Goal: Communication & Community: Answer question/provide support

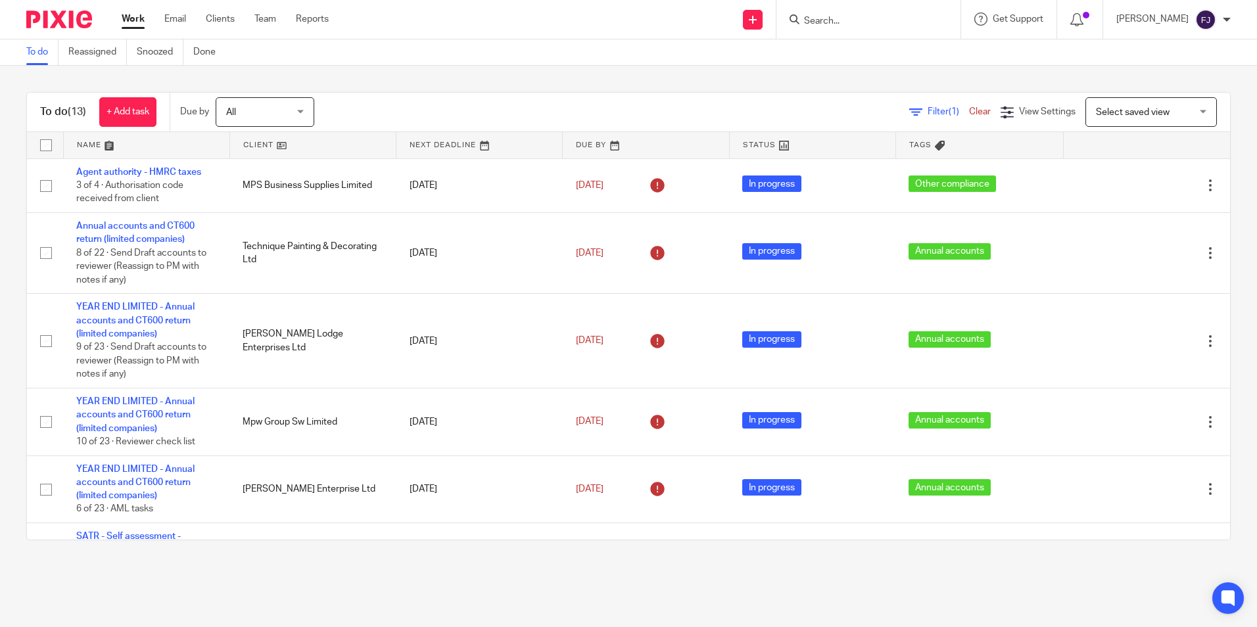
scroll to position [460, 0]
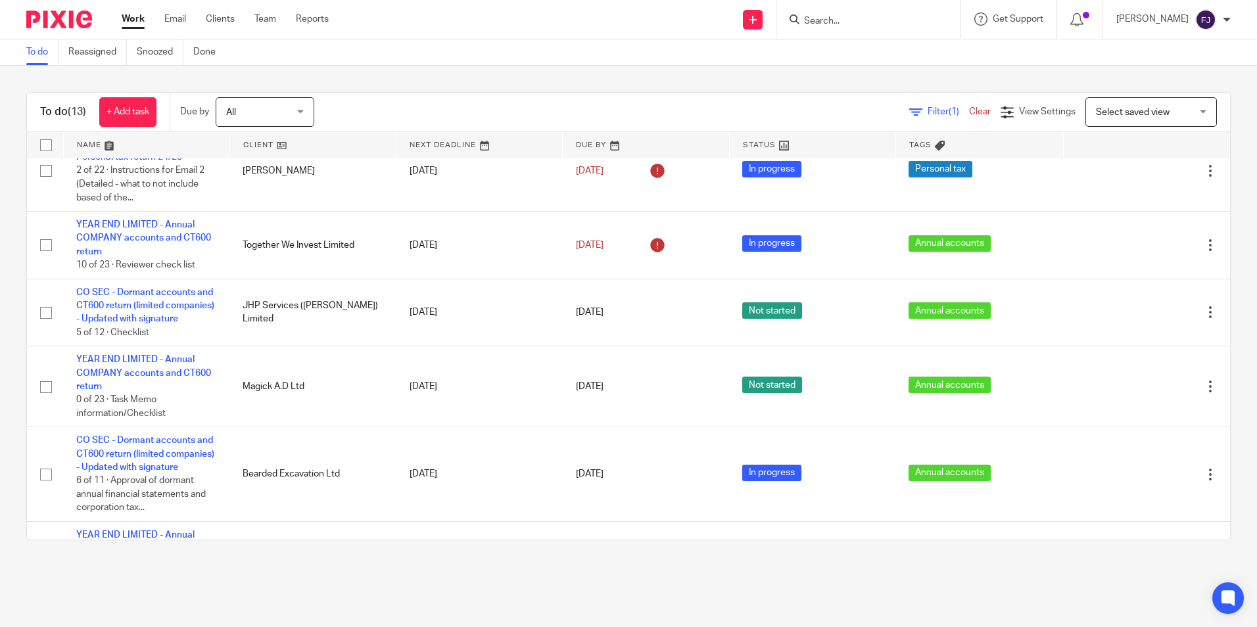
click at [855, 20] on input "Search" at bounding box center [861, 22] width 118 height 12
type input "invest"
click at [870, 46] on link at bounding box center [881, 51] width 163 height 20
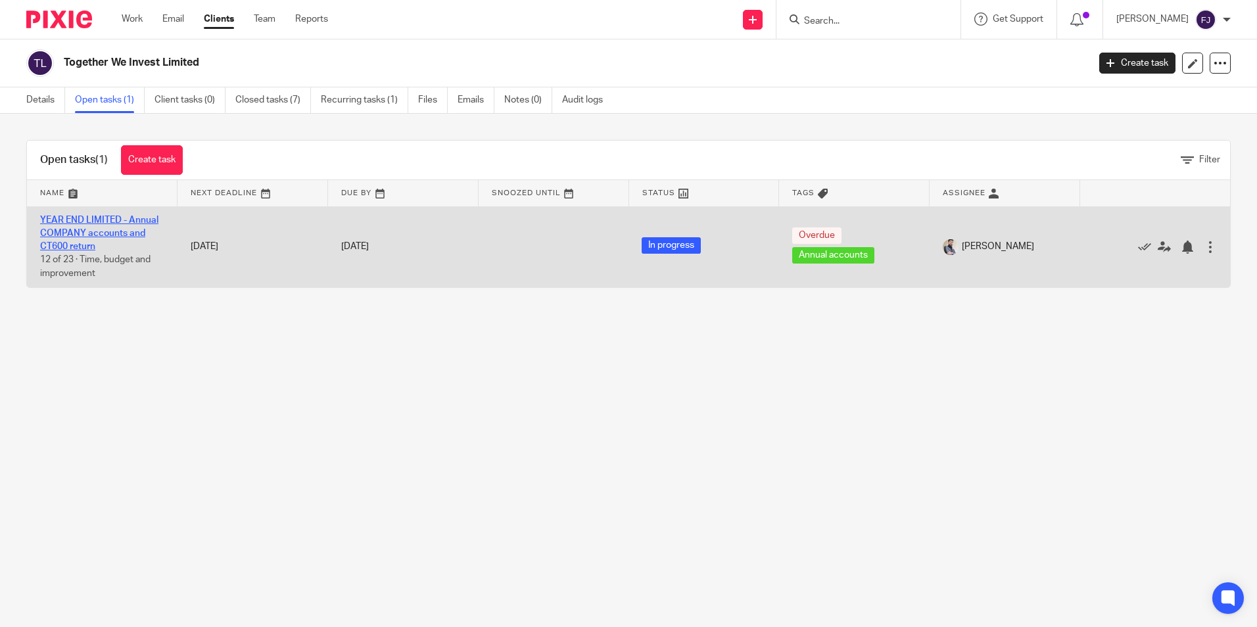
click at [80, 223] on link "YEAR END LIMITED - Annual COMPANY accounts and CT600 return" at bounding box center [99, 234] width 118 height 36
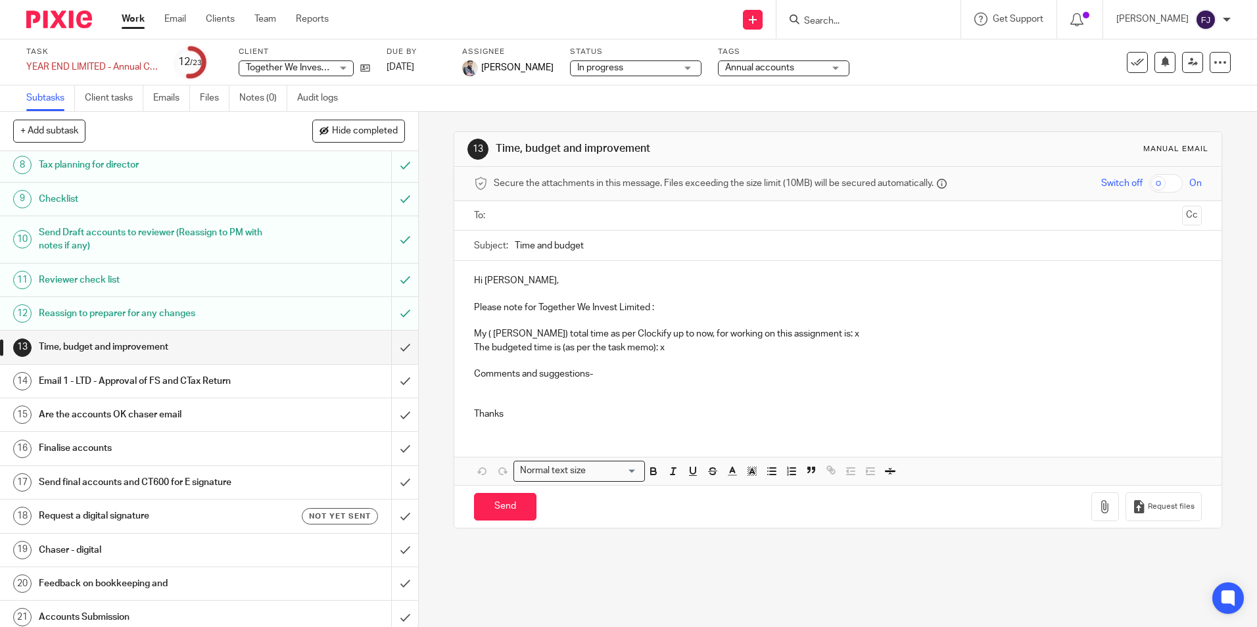
scroll to position [263, 0]
click at [859, 335] on p "My ( Fahad Javed) total time as per Clockify up to now, for working on this ass…" at bounding box center [837, 333] width 727 height 13
click at [683, 349] on p "The budgeted time is (as per the task memo): x" at bounding box center [837, 347] width 727 height 13
drag, startPoint x: 608, startPoint y: 375, endPoint x: 486, endPoint y: 358, distance: 123.3
click at [486, 358] on div "Hi Aaron, Please note for Together We Invest Limited : My ( Fahad Javed) total …" at bounding box center [837, 346] width 766 height 170
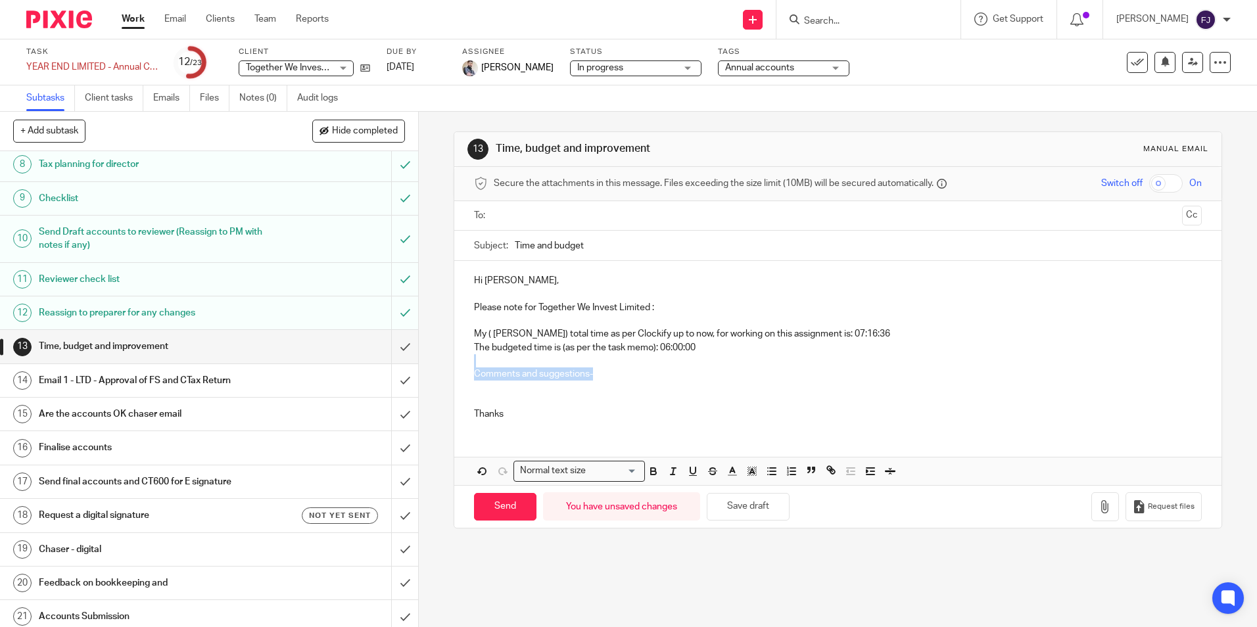
click at [478, 360] on p at bounding box center [837, 360] width 727 height 13
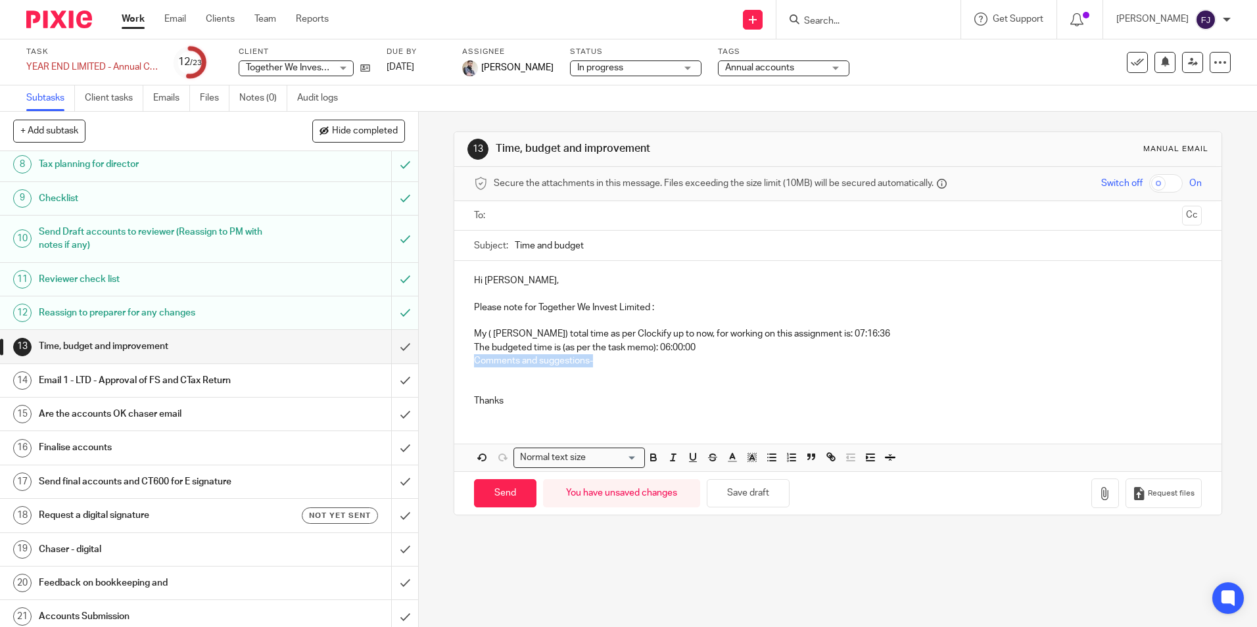
drag, startPoint x: 617, startPoint y: 361, endPoint x: 451, endPoint y: 366, distance: 166.4
click at [454, 366] on div "Hi Aaron, Please note for Together We Invest Limited : My ( Fahad Javed) total …" at bounding box center [837, 339] width 766 height 156
drag, startPoint x: 672, startPoint y: 335, endPoint x: 745, endPoint y: 340, distance: 73.1
click at [699, 333] on p "My ( Fahad Javed) total time as per Clockify up to now, for working on this ass…" at bounding box center [837, 333] width 727 height 13
click at [724, 360] on p at bounding box center [837, 360] width 727 height 13
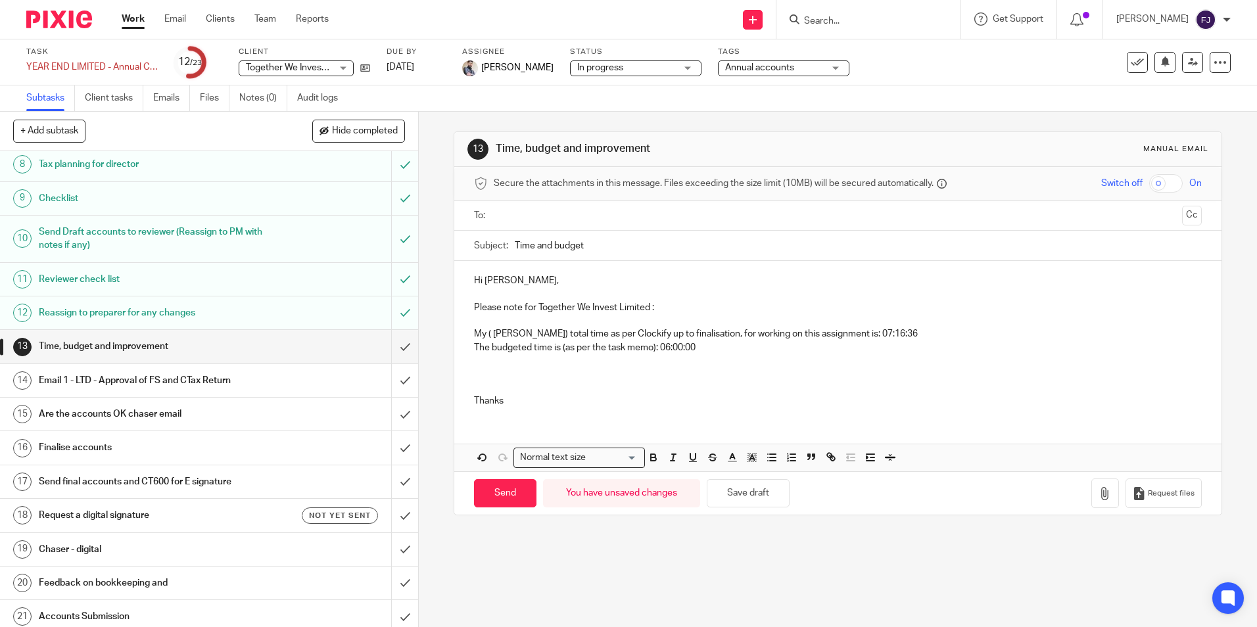
drag, startPoint x: 697, startPoint y: 329, endPoint x: 801, endPoint y: 286, distance: 113.1
click at [809, 286] on p "Hi Aaron," at bounding box center [837, 280] width 727 height 13
click at [527, 359] on p at bounding box center [837, 360] width 727 height 13
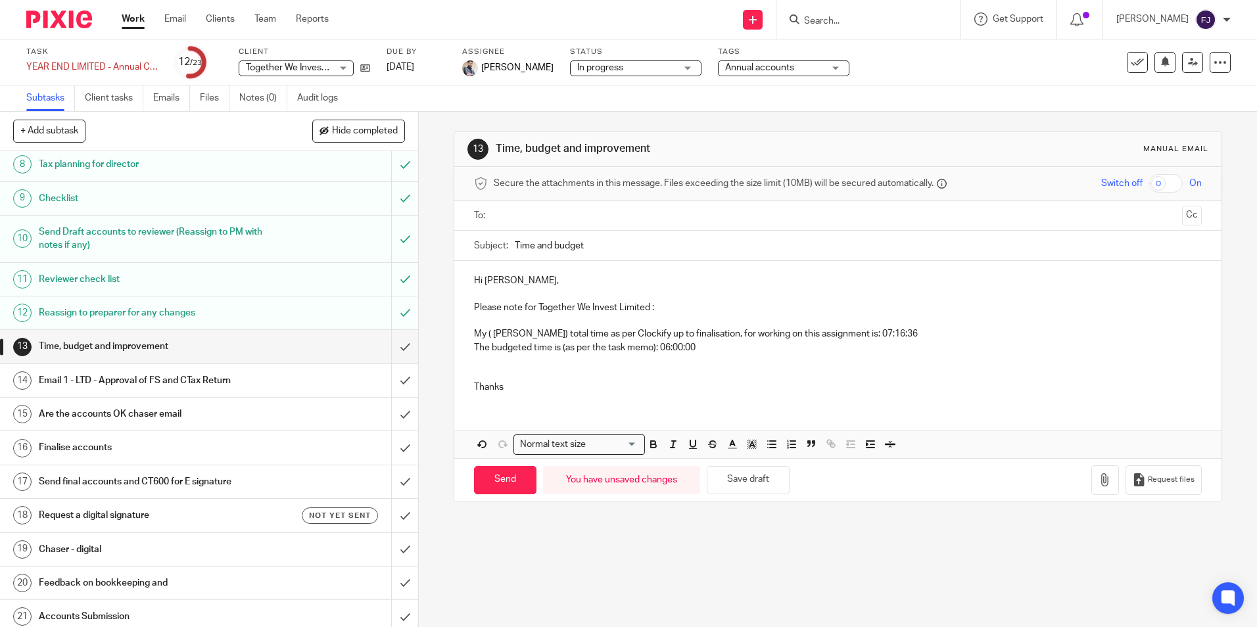
click at [488, 367] on p at bounding box center [837, 367] width 727 height 27
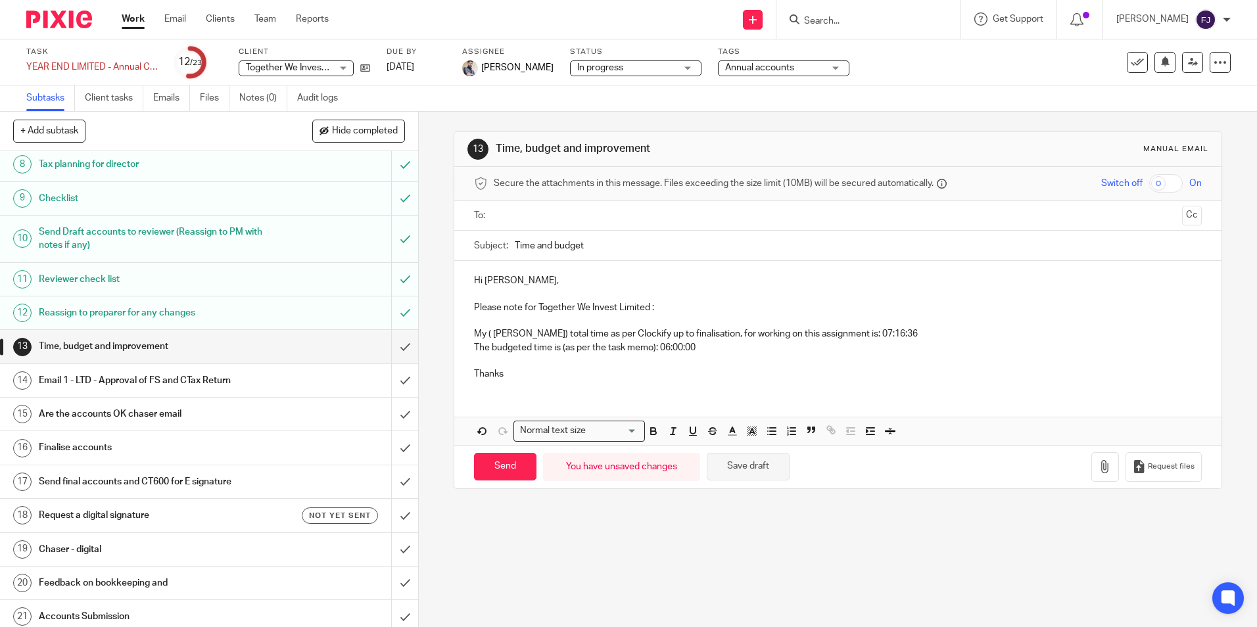
click at [753, 466] on button "Save draft" at bounding box center [748, 467] width 83 height 28
drag, startPoint x: 864, startPoint y: 332, endPoint x: 865, endPoint y: 342, distance: 9.9
click at [865, 342] on div "Hi Aaron, Please note for Together We Invest Limited : My ( Fahad Javed) total …" at bounding box center [837, 325] width 766 height 129
click at [668, 360] on p "The budgeted time is (as per the task memo): 06:00:00" at bounding box center [837, 354] width 727 height 27
click at [532, 214] on input "text" at bounding box center [837, 215] width 678 height 15
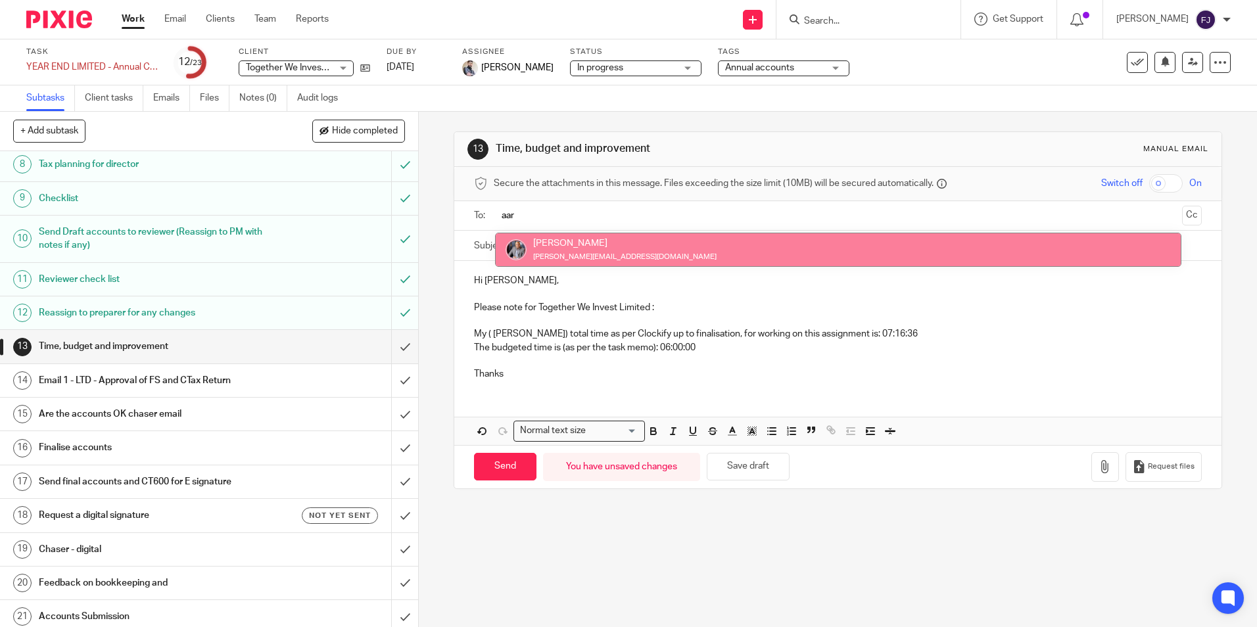
type input "aar"
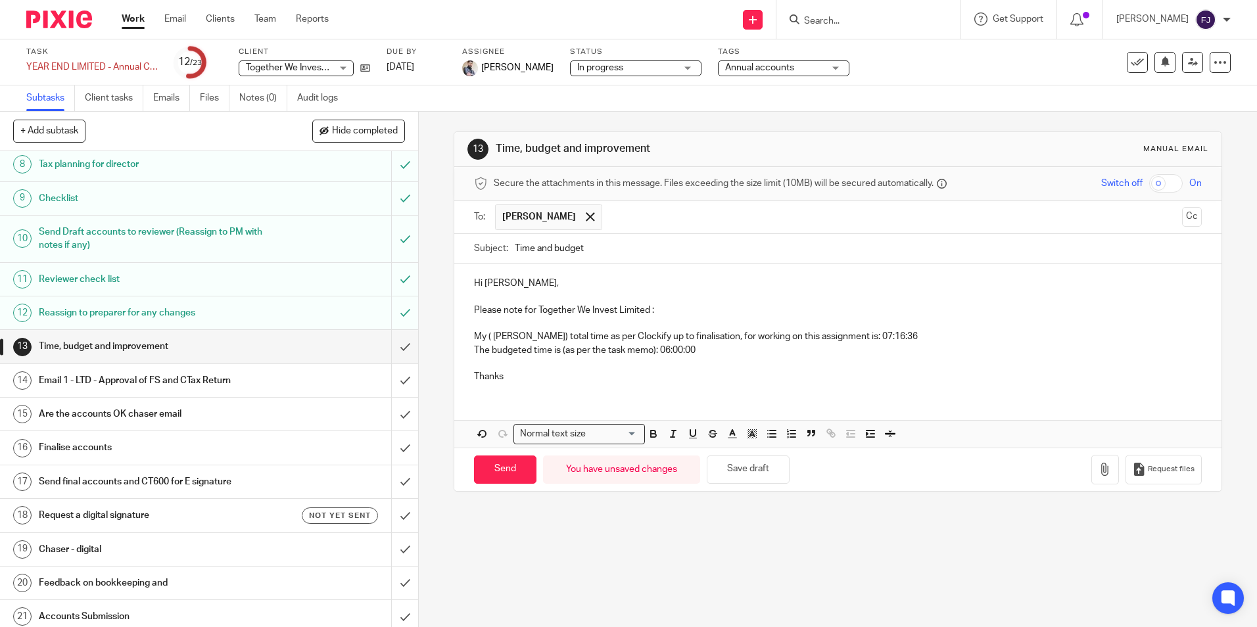
click at [558, 244] on input "Time and budget" at bounding box center [858, 249] width 686 height 30
click at [831, 218] on input "text" at bounding box center [893, 217] width 568 height 26
click at [1182, 221] on button "Cc" at bounding box center [1192, 217] width 20 height 20
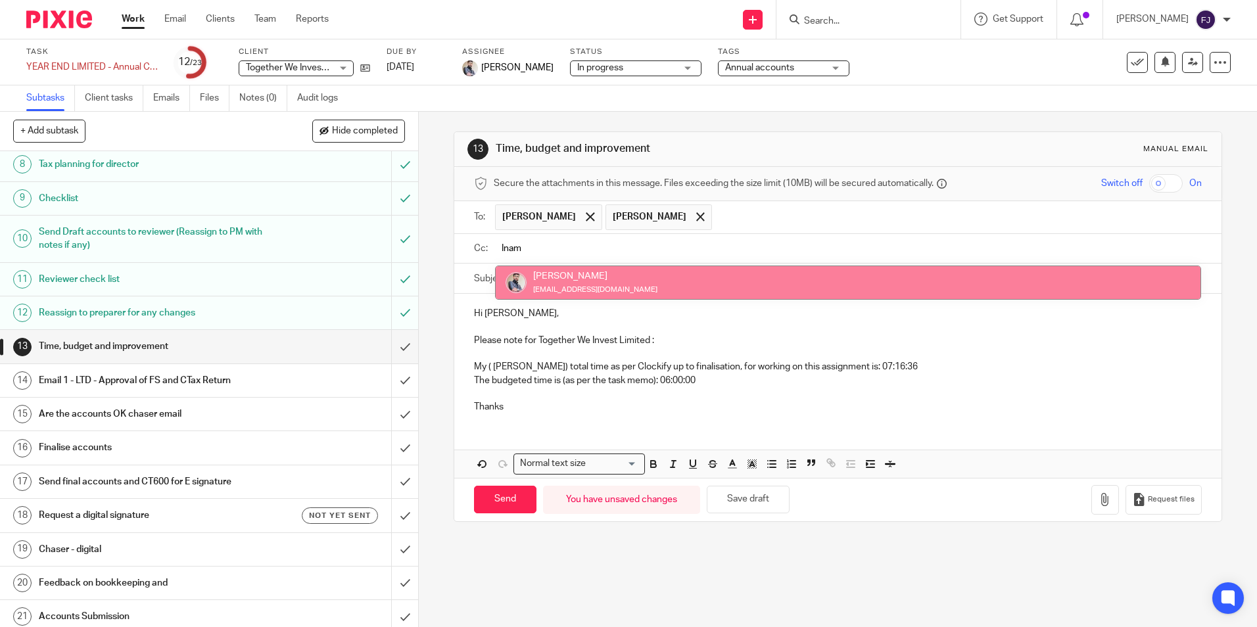
type input "Inam"
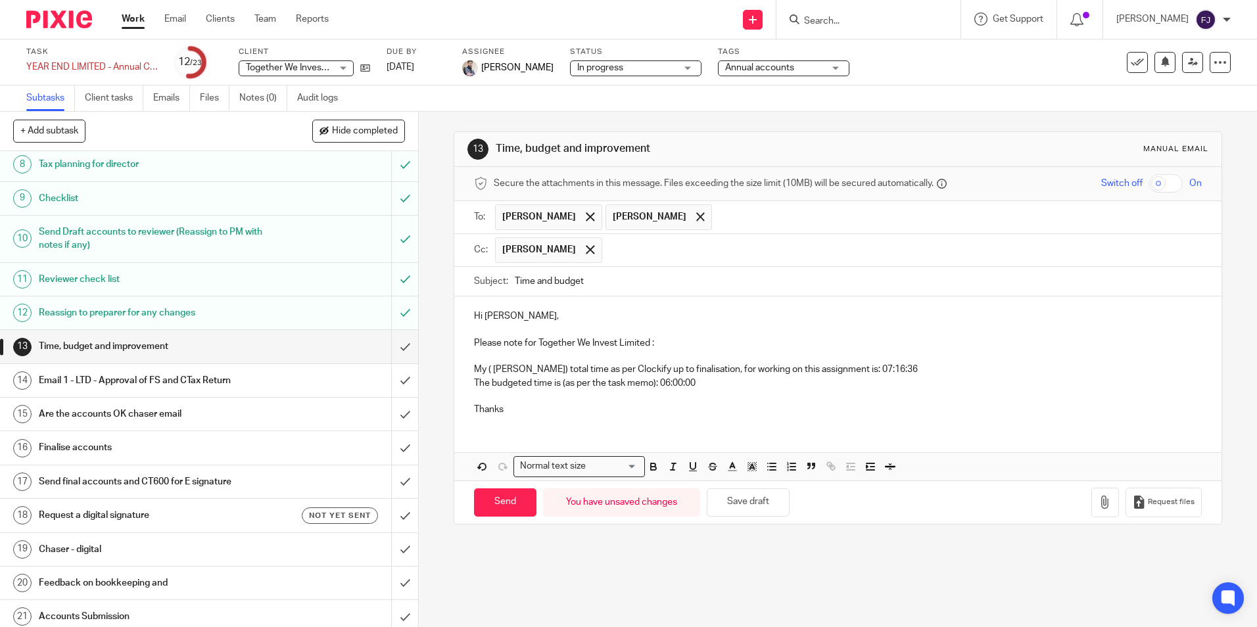
click at [615, 284] on input "Time and budget" at bounding box center [858, 282] width 686 height 30
click at [696, 216] on span at bounding box center [700, 216] width 9 height 9
click at [586, 246] on span at bounding box center [590, 249] width 9 height 9
click at [586, 215] on span at bounding box center [590, 216] width 9 height 9
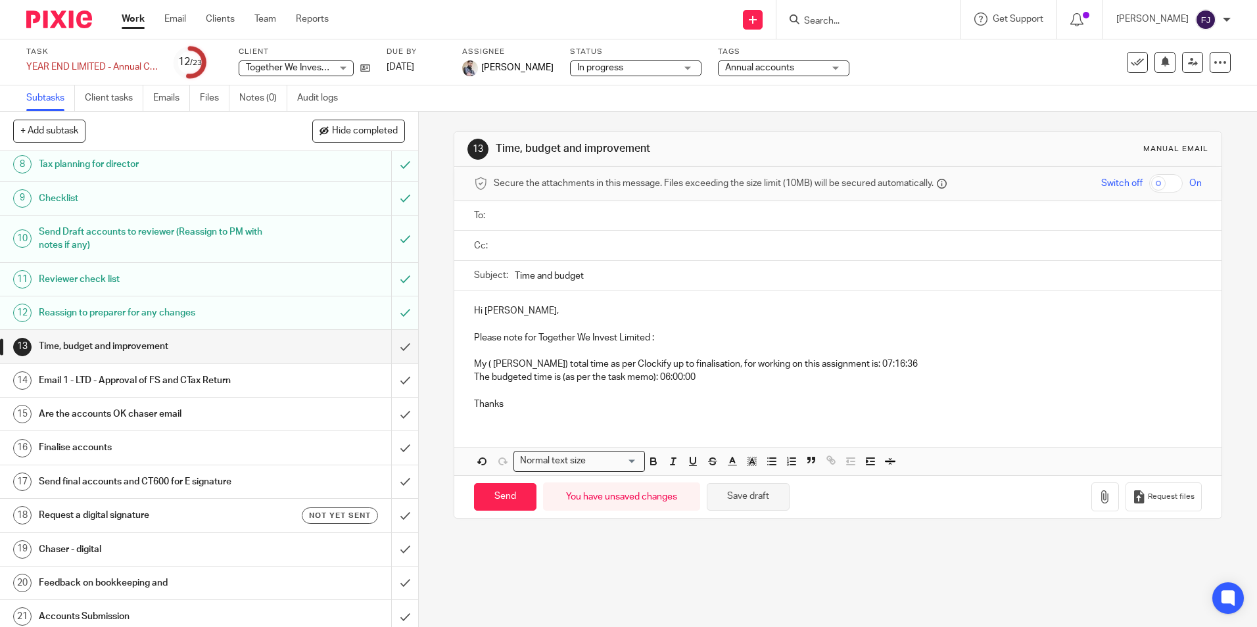
click at [739, 497] on button "Save draft" at bounding box center [748, 497] width 83 height 28
click at [526, 217] on input "text" at bounding box center [846, 215] width 697 height 15
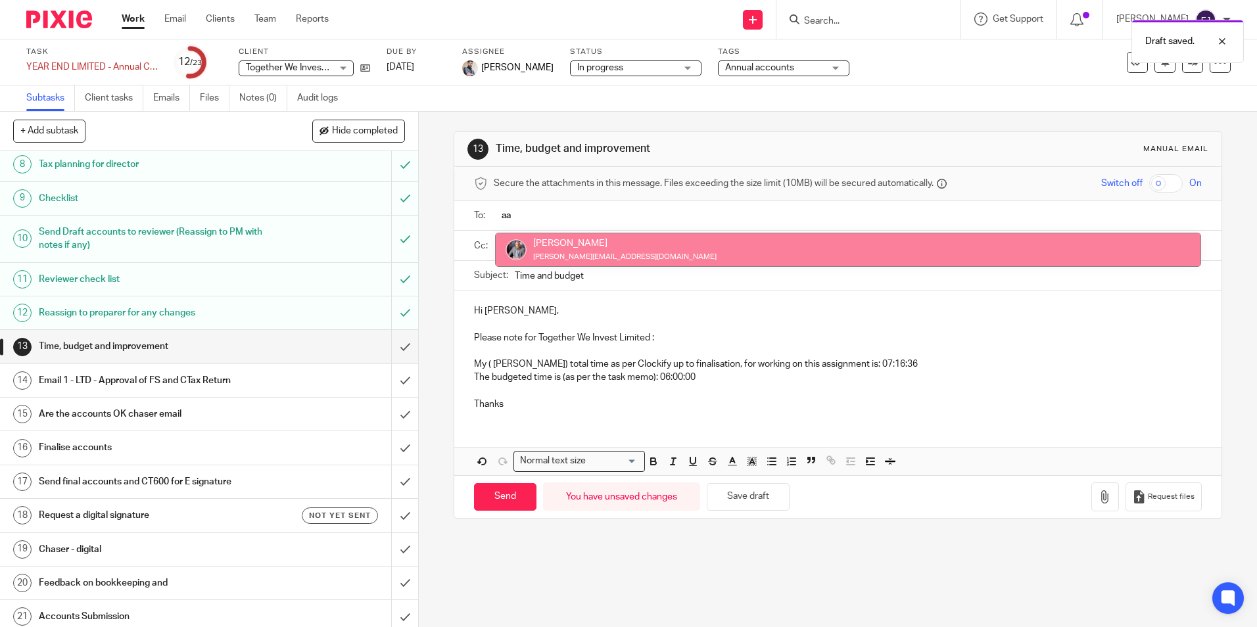
type input "aa"
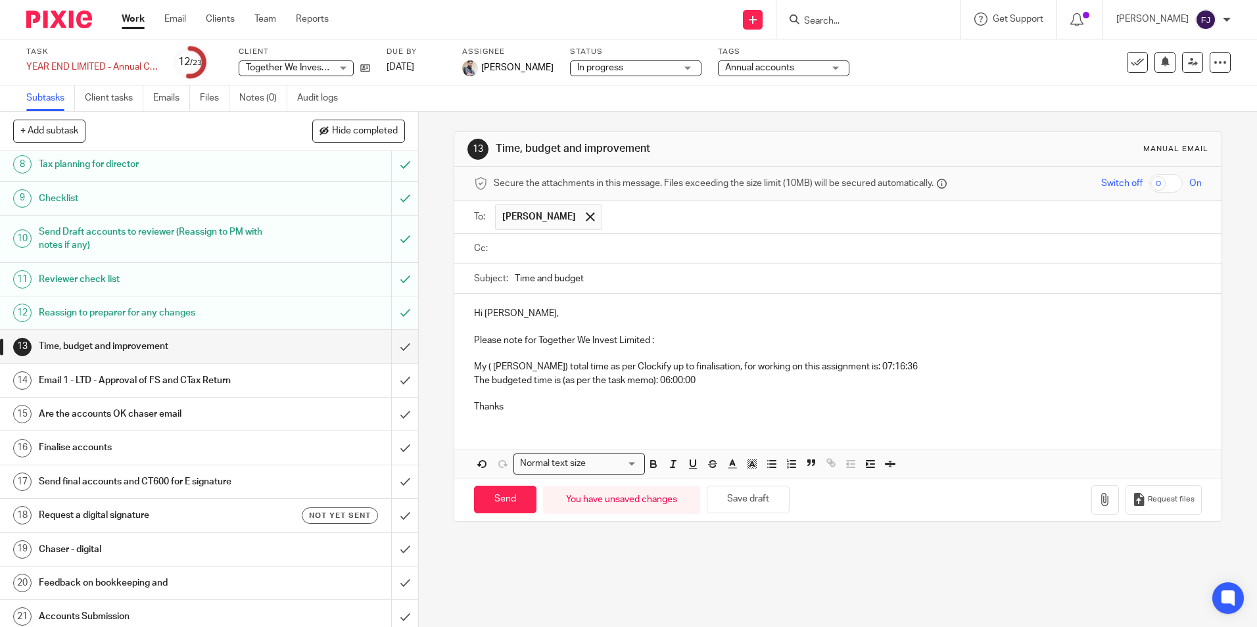
click at [526, 245] on input "text" at bounding box center [846, 248] width 697 height 15
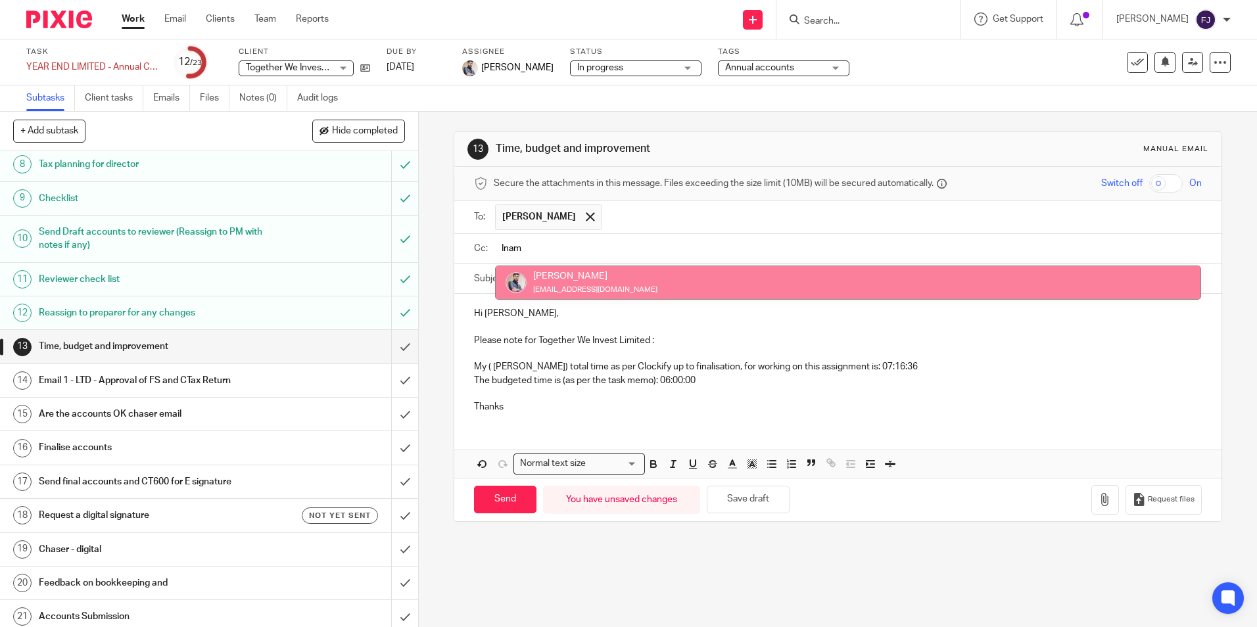
type input "Inam"
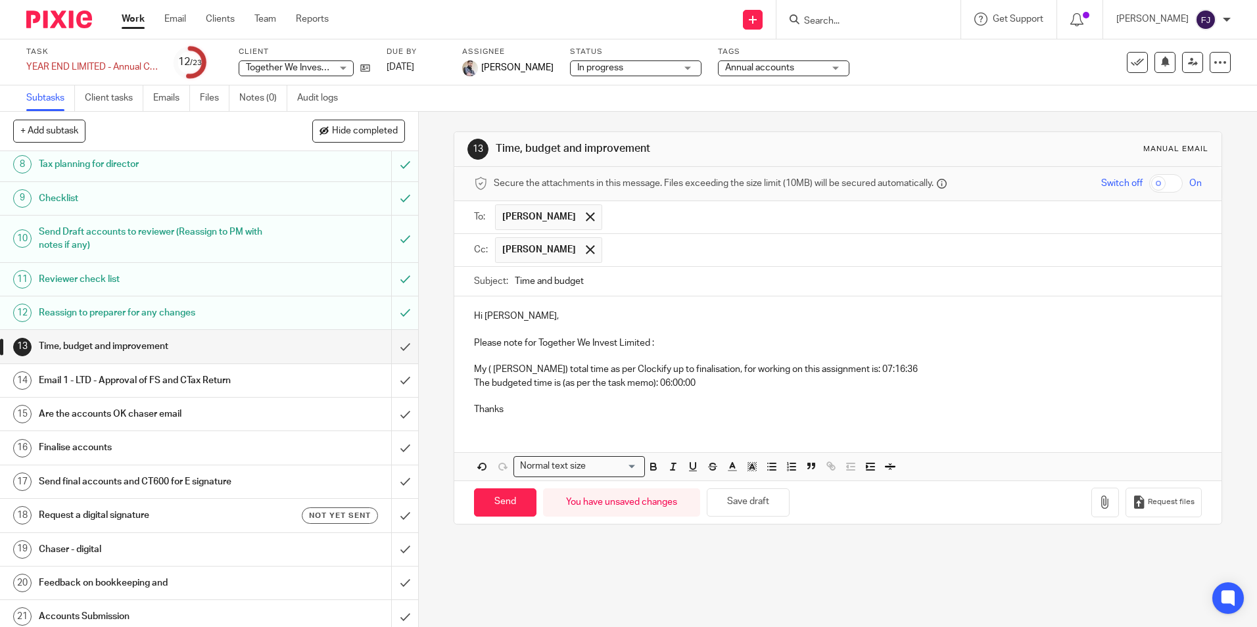
click at [549, 319] on p "Hi Aaron," at bounding box center [837, 316] width 727 height 13
click at [539, 400] on p "The budgeted time is (as per the task memo): 06:00:00" at bounding box center [837, 390] width 727 height 27
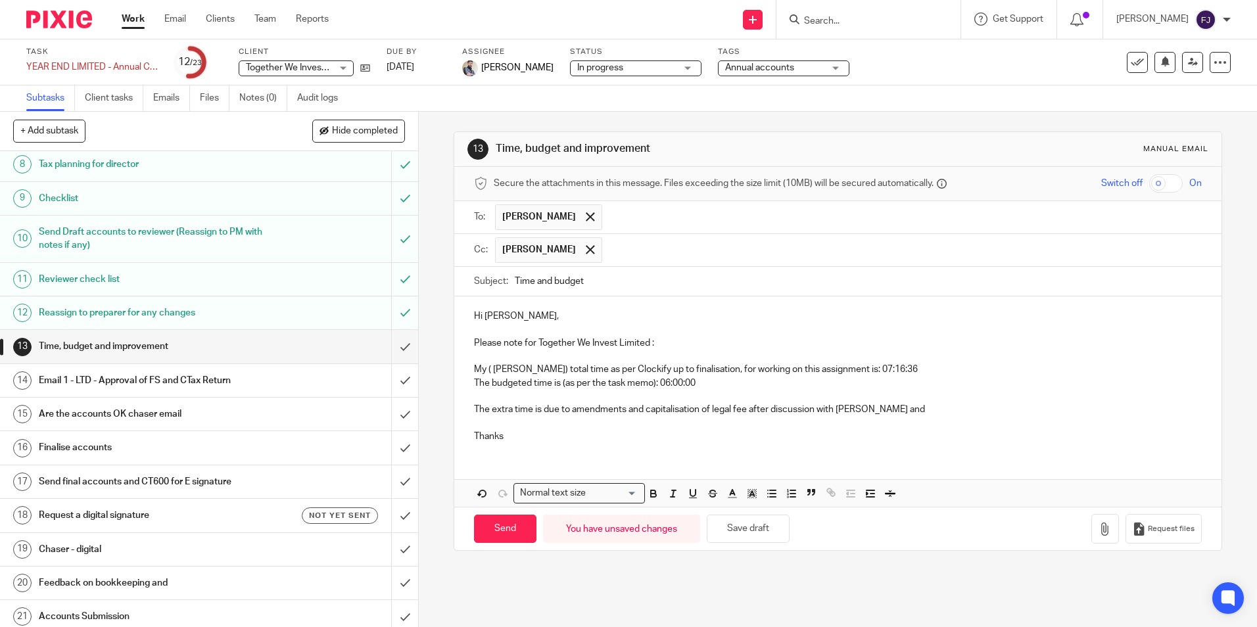
drag, startPoint x: 833, startPoint y: 404, endPoint x: 842, endPoint y: 413, distance: 12.1
drag, startPoint x: 842, startPoint y: 413, endPoint x: 843, endPoint y: 434, distance: 21.7
click at [843, 454] on div "Hi Aaron, Please note for Together We Invest Limited : My ( Fahad Javed) total …" at bounding box center [837, 401] width 766 height 210
click at [834, 413] on p "The extra time is due to amendments and capitalisation of legal fee after discu…" at bounding box center [837, 409] width 727 height 13
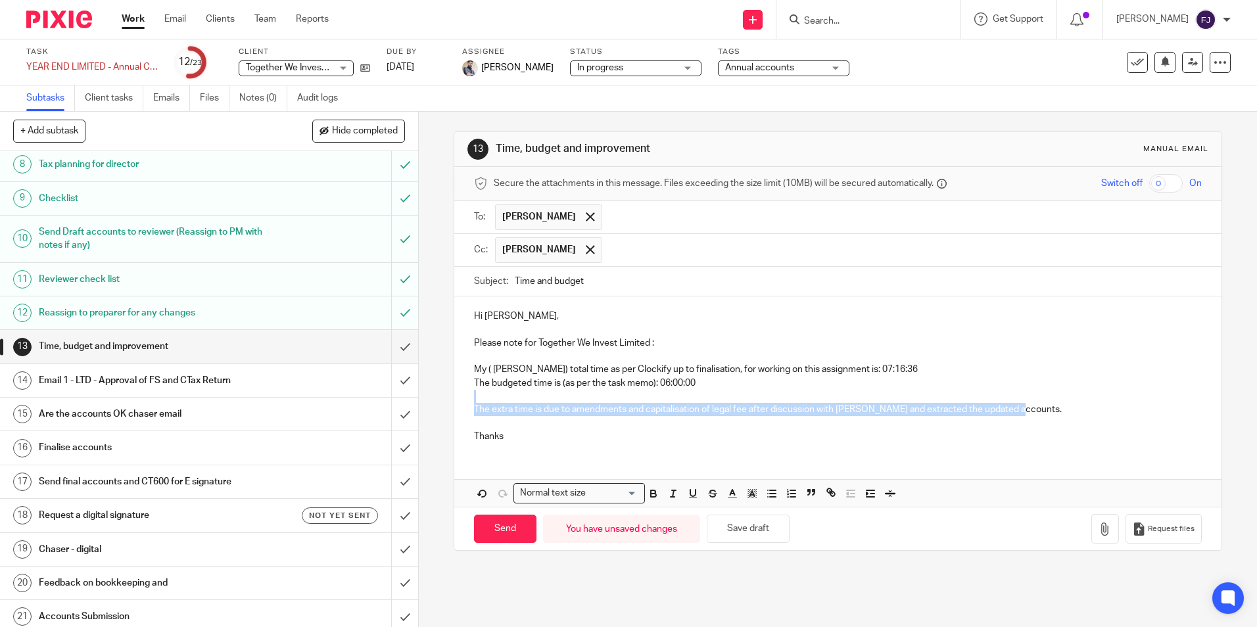
drag, startPoint x: 1025, startPoint y: 410, endPoint x: 462, endPoint y: 403, distance: 563.3
click at [462, 403] on div "Hi Aaron, Please note for Together We Invest Limited : My ( Fahad Javed) total …" at bounding box center [837, 374] width 766 height 156
copy div "The extra time is due to amendments and capitalisation of legal fee after discu…"
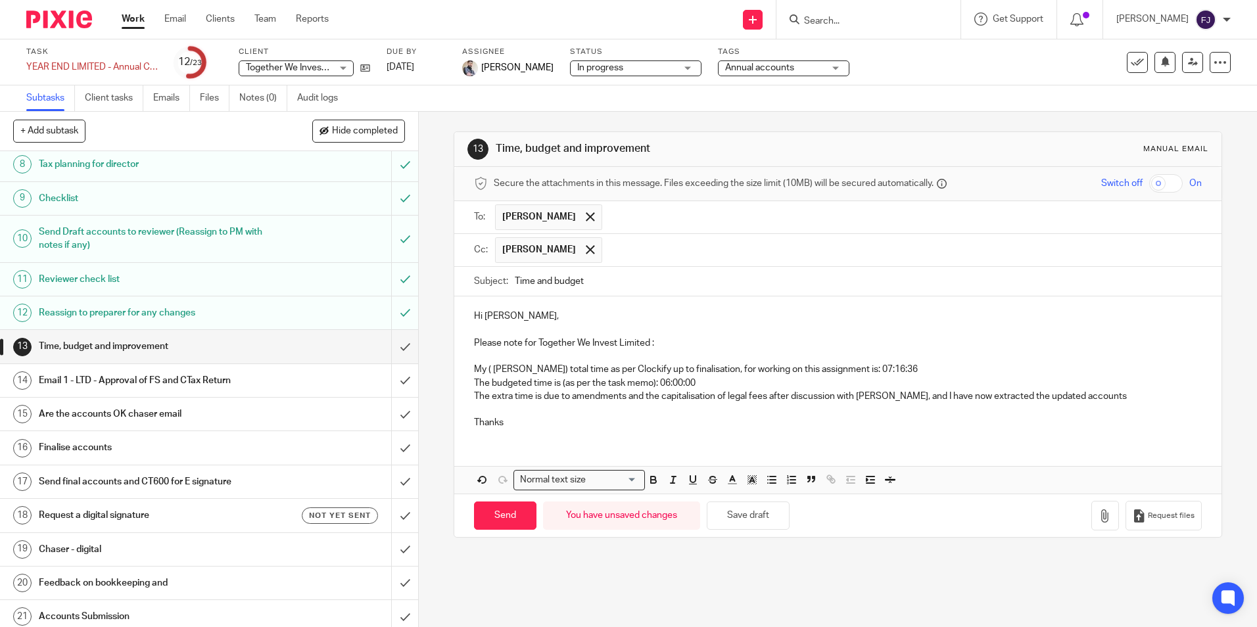
click at [714, 384] on p "The budgeted time is (as per the task memo): 06:00:00" at bounding box center [837, 383] width 727 height 13
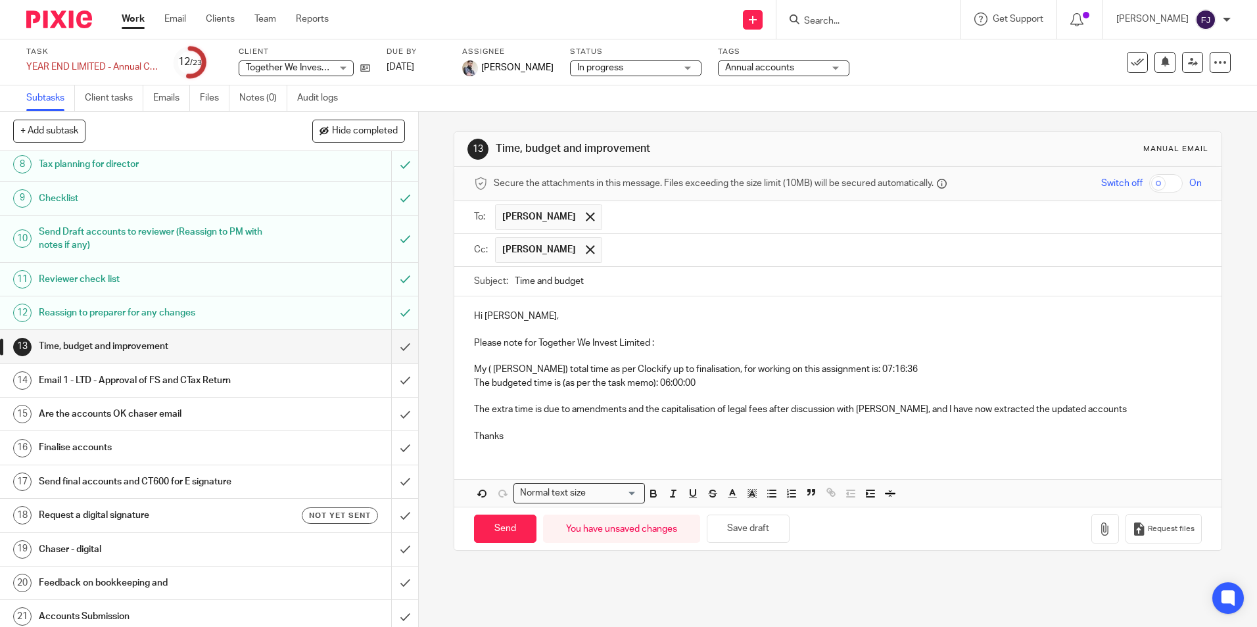
click at [937, 409] on p "The extra time is due to amendments and the capitalisation of legal fees after …" at bounding box center [837, 409] width 727 height 13
click at [1065, 408] on p "The extra time is due to amendments and the capitalisation of legal fees after …" at bounding box center [837, 409] width 727 height 13
drag, startPoint x: 567, startPoint y: 408, endPoint x: 651, endPoint y: 411, distance: 84.2
click at [570, 408] on p "The extra time is due to amendments and the capitalisation of legal fees after …" at bounding box center [837, 409] width 727 height 13
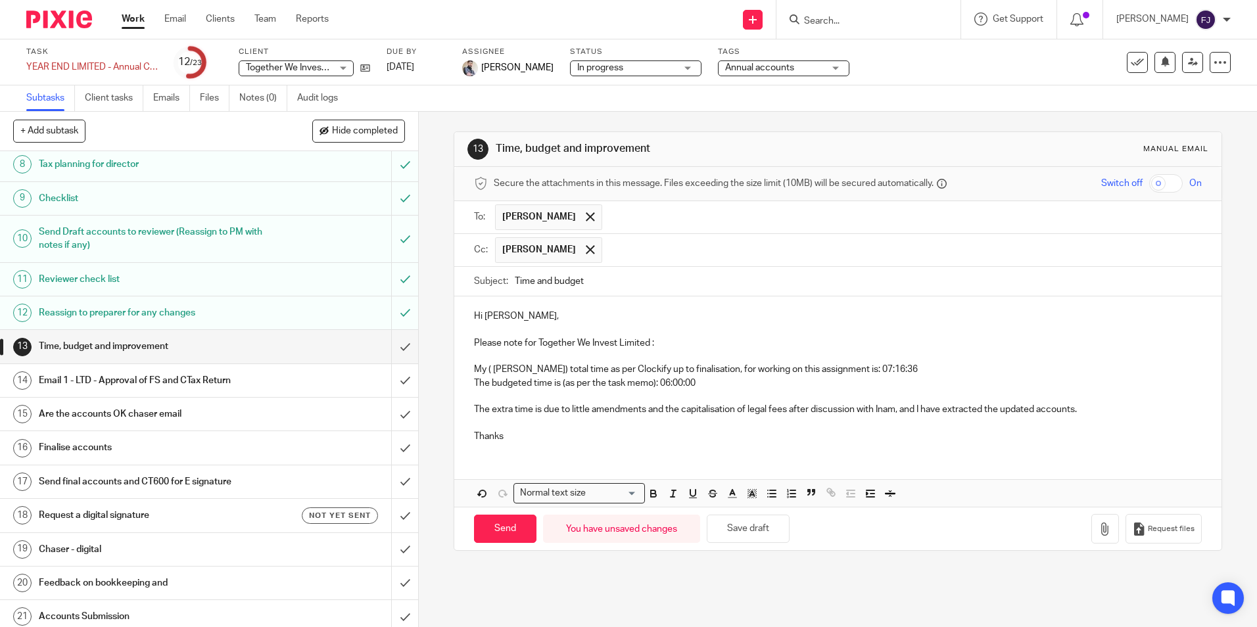
click at [1083, 409] on p "The extra time is due to little amendments and the capitalisation of legal fees…" at bounding box center [837, 409] width 727 height 13
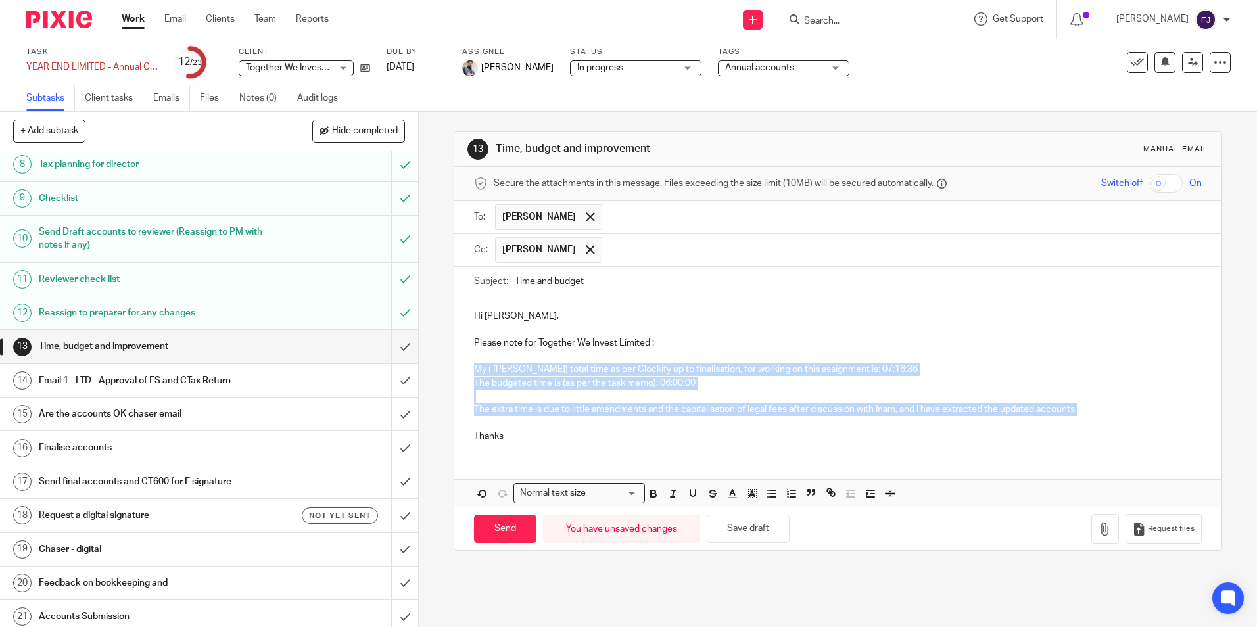
drag, startPoint x: 1107, startPoint y: 408, endPoint x: 467, endPoint y: 370, distance: 641.3
click at [467, 370] on div "Hi Aaron, Please note for Together We Invest Limited : My ( Fahad Javed) total …" at bounding box center [837, 374] width 766 height 156
copy div "My ( Fahad Javed) total time as per Clockify up to finalisation, for working on…"
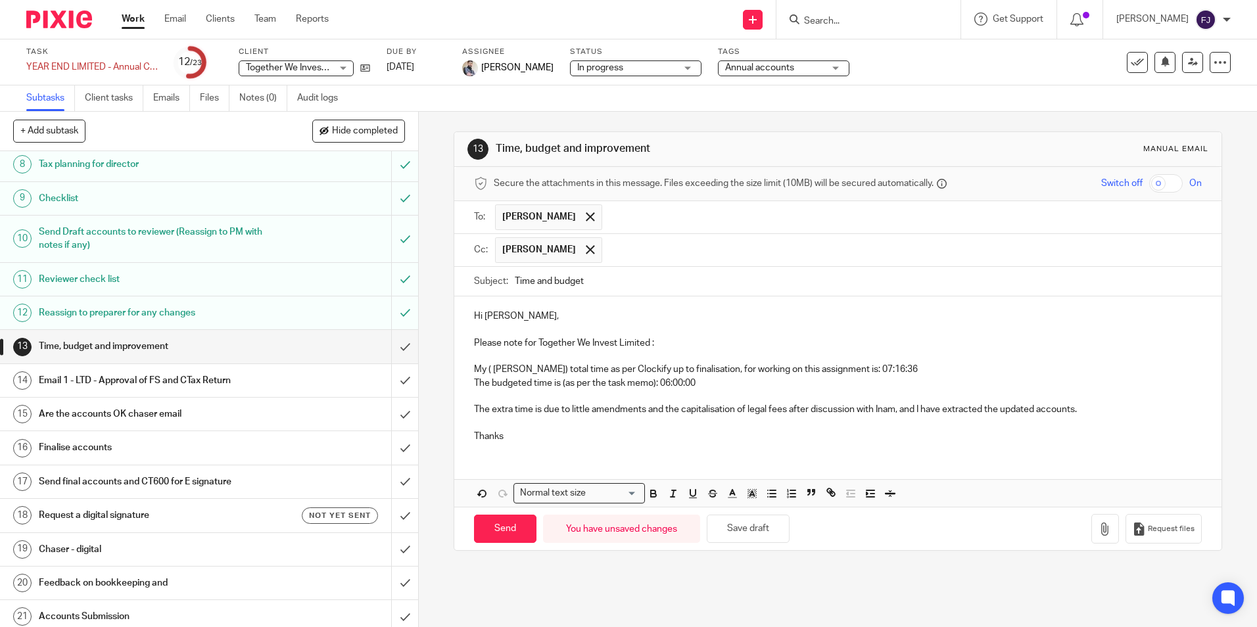
click at [643, 448] on div "Hi Aaron, Please note for Together We Invest Limited : My ( Fahad Javed) total …" at bounding box center [837, 374] width 766 height 156
click at [574, 411] on p "The extra time is due to little amendments and the capitalisation of legal fees…" at bounding box center [837, 409] width 727 height 13
click at [752, 527] on button "Save draft" at bounding box center [748, 529] width 83 height 28
click at [739, 532] on button "Save draft" at bounding box center [748, 529] width 83 height 28
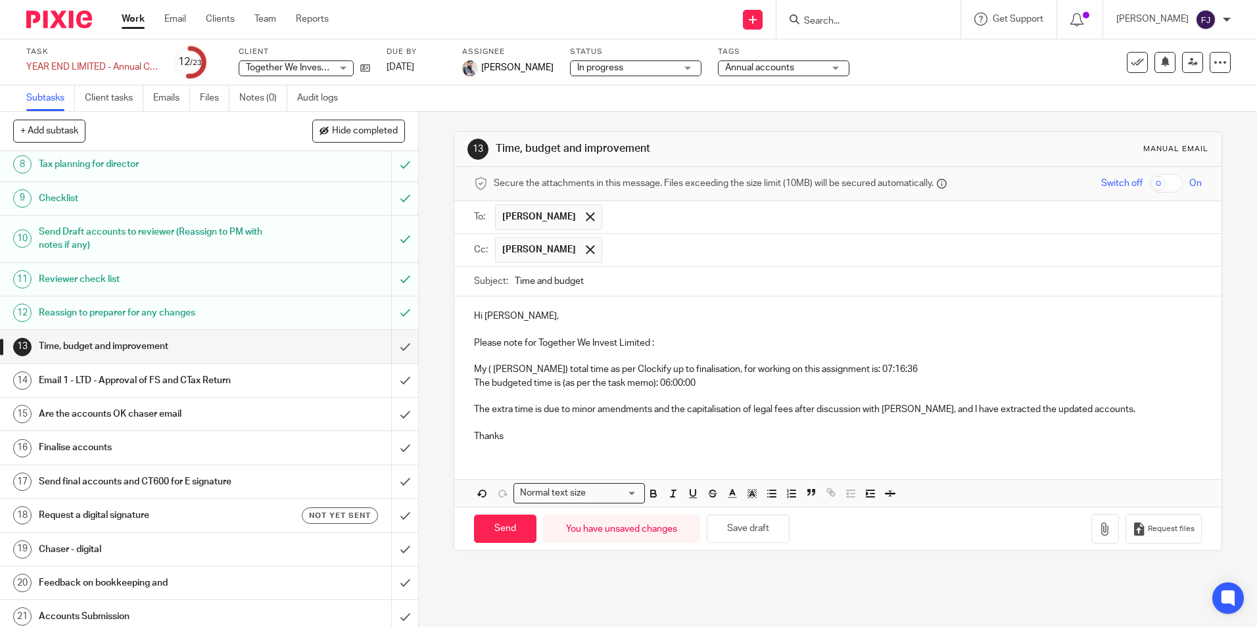
click at [519, 436] on p "Thanks" at bounding box center [837, 436] width 727 height 13
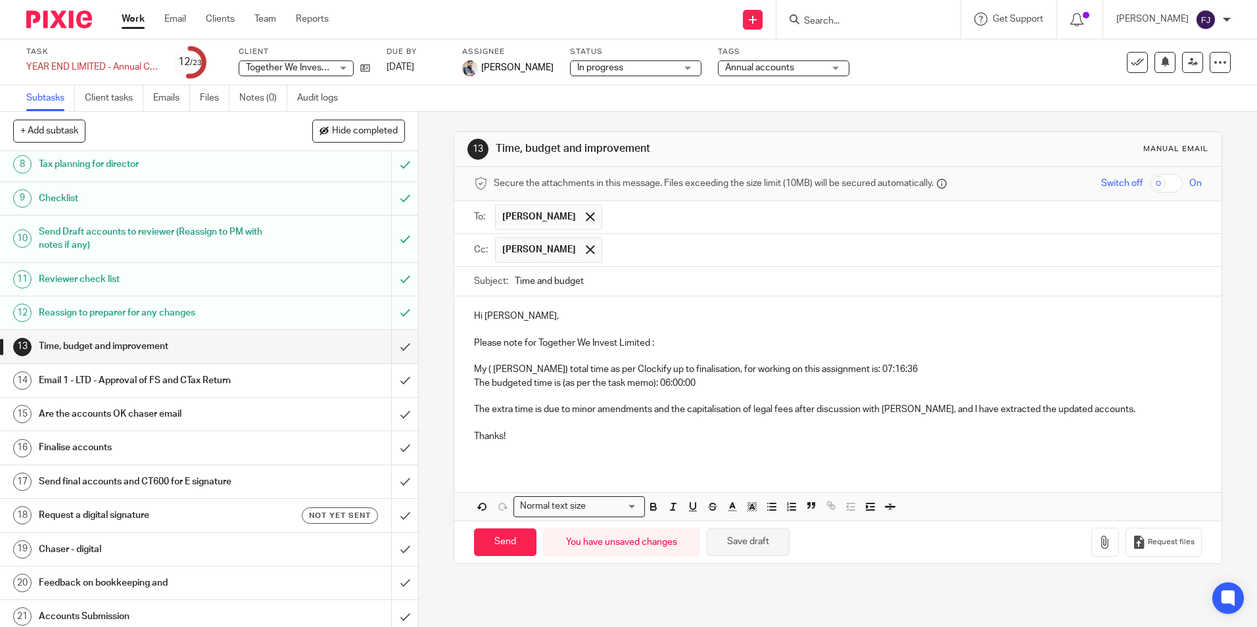
click at [739, 544] on button "Save draft" at bounding box center [748, 542] width 83 height 28
click at [502, 536] on input "Send" at bounding box center [505, 542] width 62 height 28
type input "Sent"
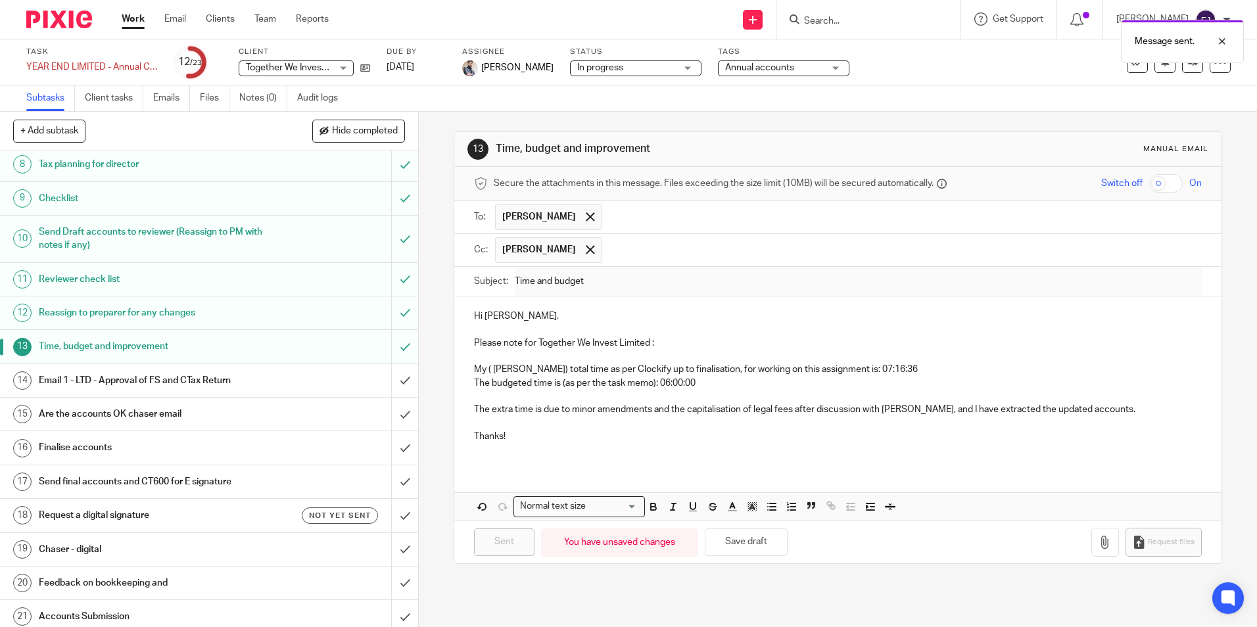
click at [133, 18] on link "Work" at bounding box center [133, 18] width 23 height 13
